Goal: Transaction & Acquisition: Download file/media

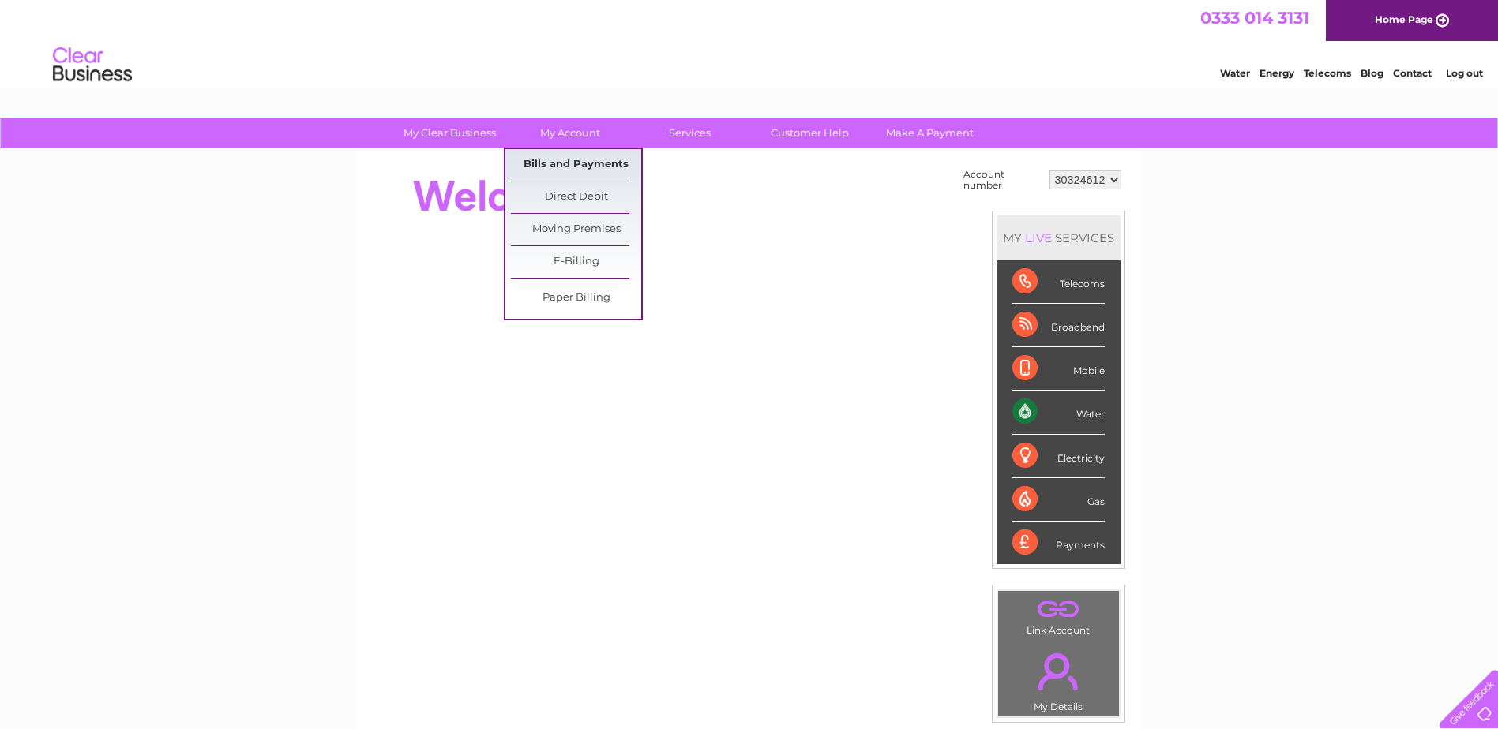
click at [562, 169] on link "Bills and Payments" at bounding box center [576, 165] width 130 height 32
click at [566, 162] on link "Bills and Payments" at bounding box center [576, 165] width 130 height 32
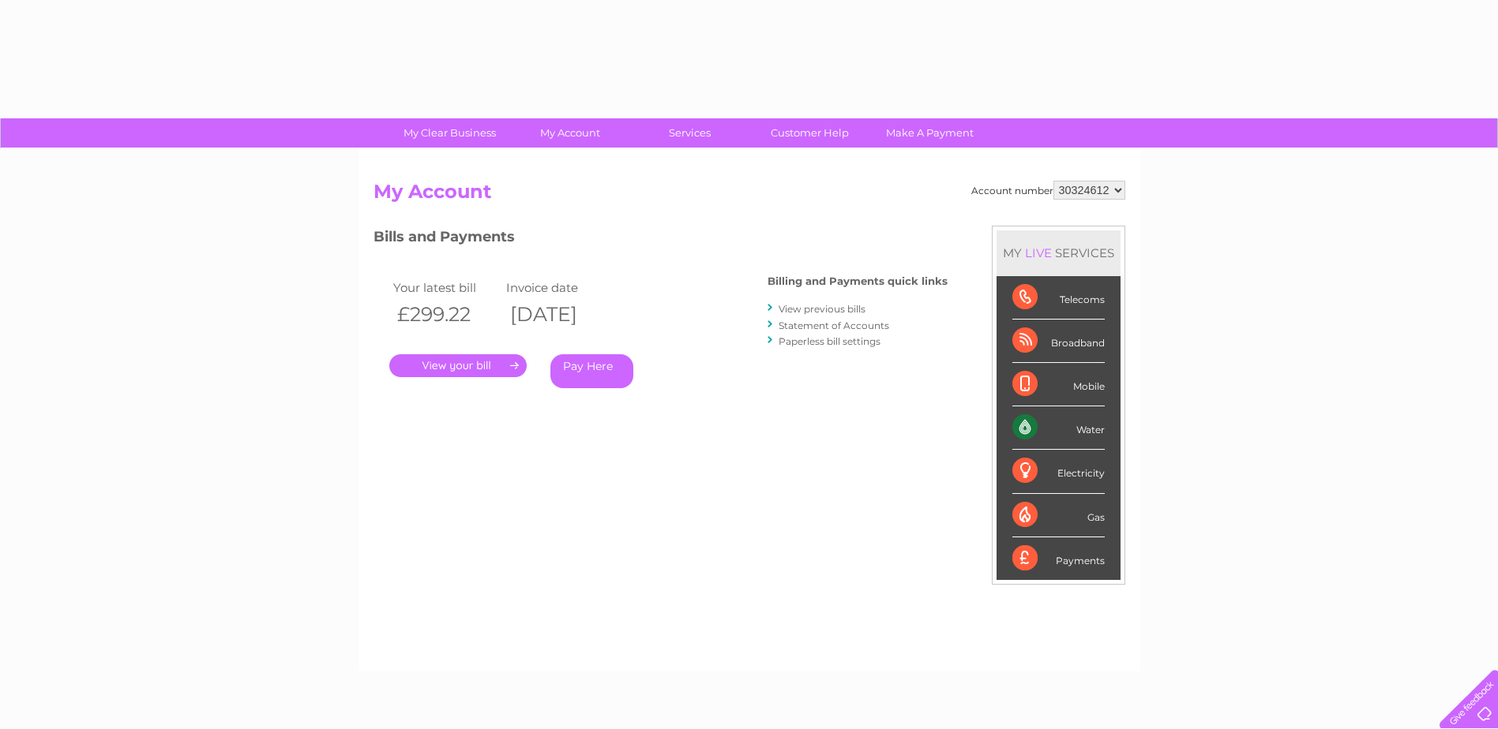
click at [465, 362] on link "." at bounding box center [457, 365] width 137 height 23
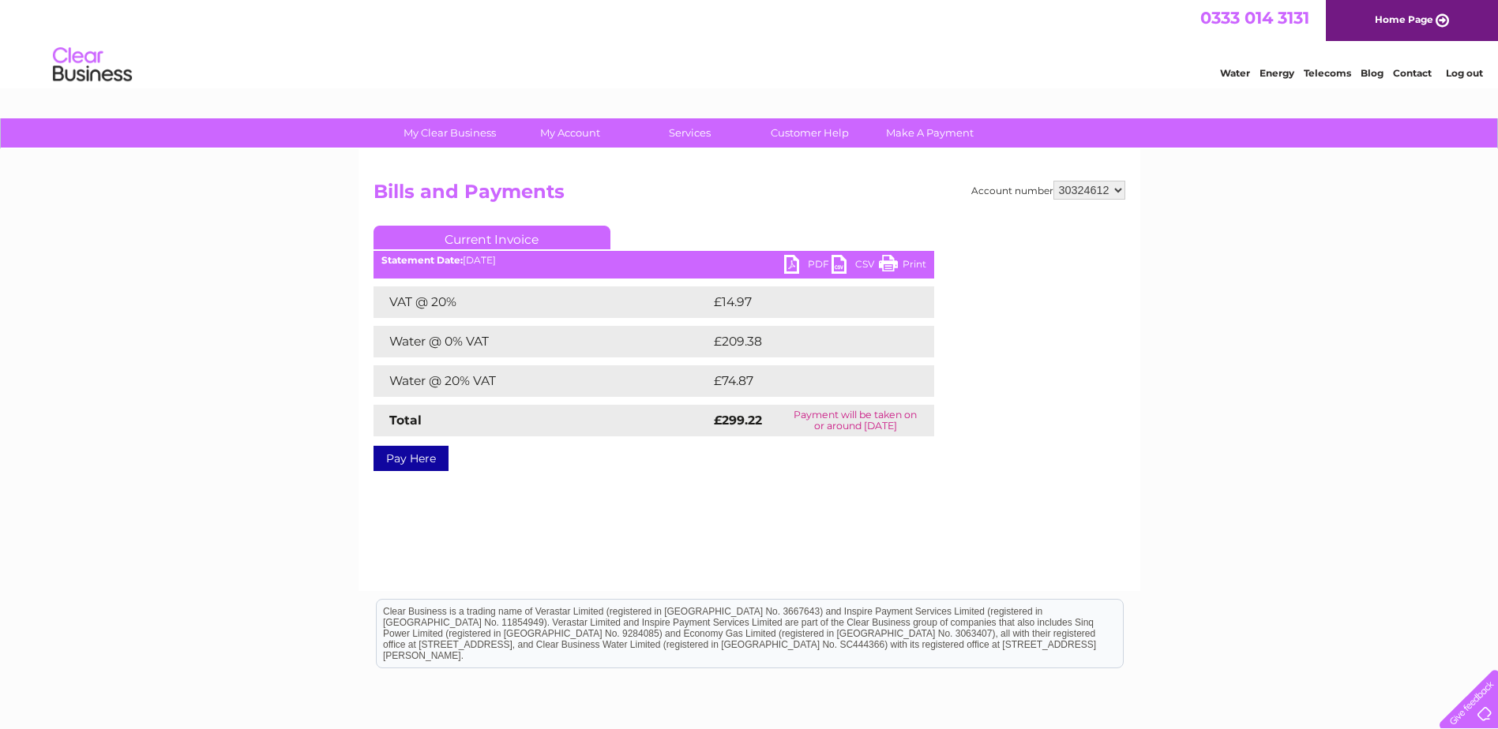
click at [796, 267] on link "PDF" at bounding box center [807, 266] width 47 height 23
